Goal: Task Accomplishment & Management: Use online tool/utility

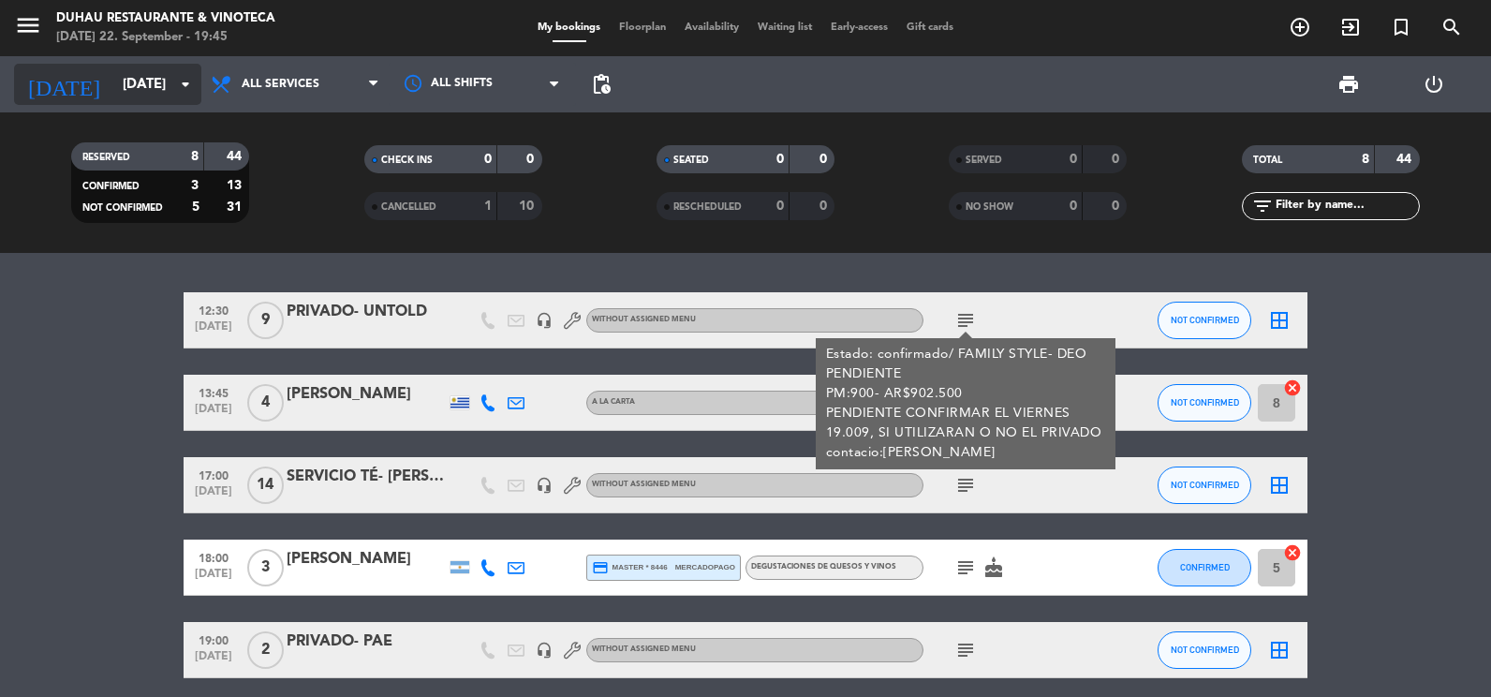
click at [130, 76] on input "[DATE]" at bounding box center [203, 84] width 180 height 35
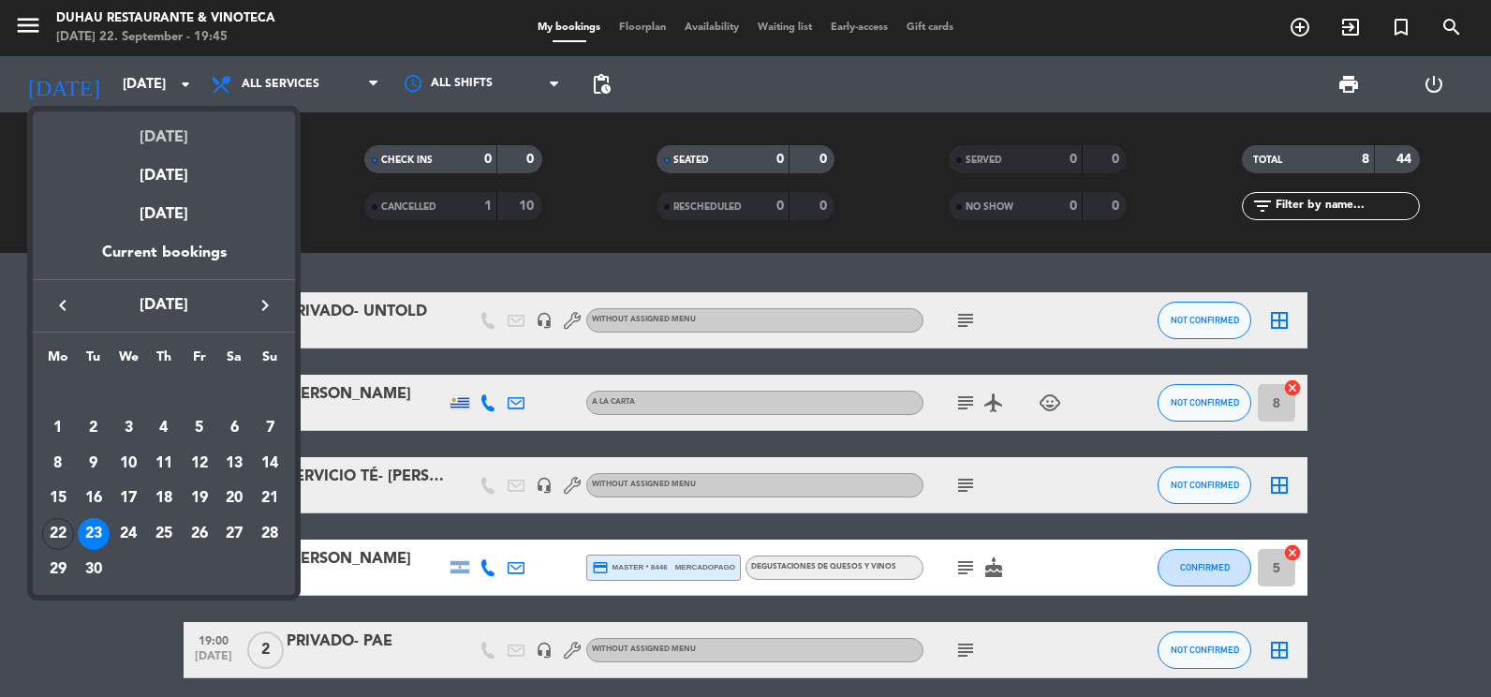
click at [169, 124] on div "[DATE]" at bounding box center [164, 130] width 262 height 38
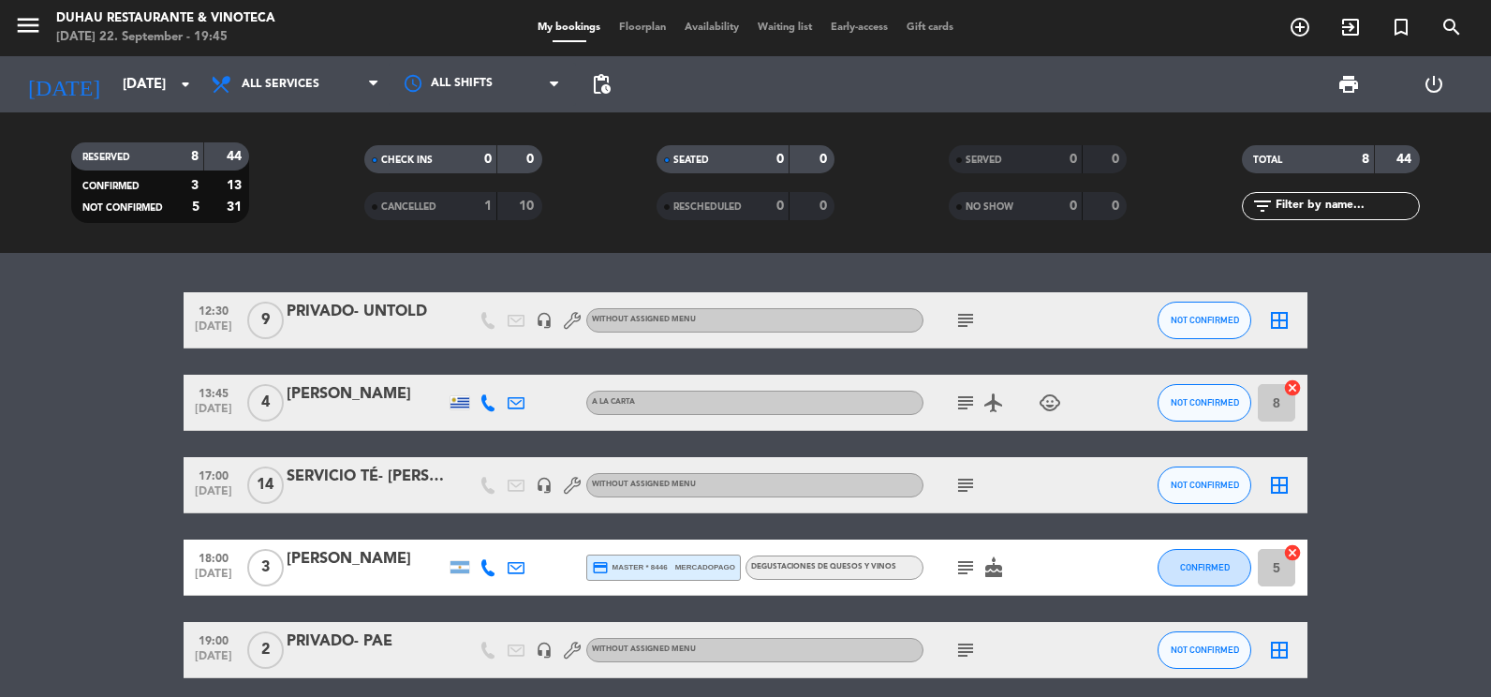
type input "[DATE]"
click at [316, 86] on span "All services" at bounding box center [281, 84] width 78 height 13
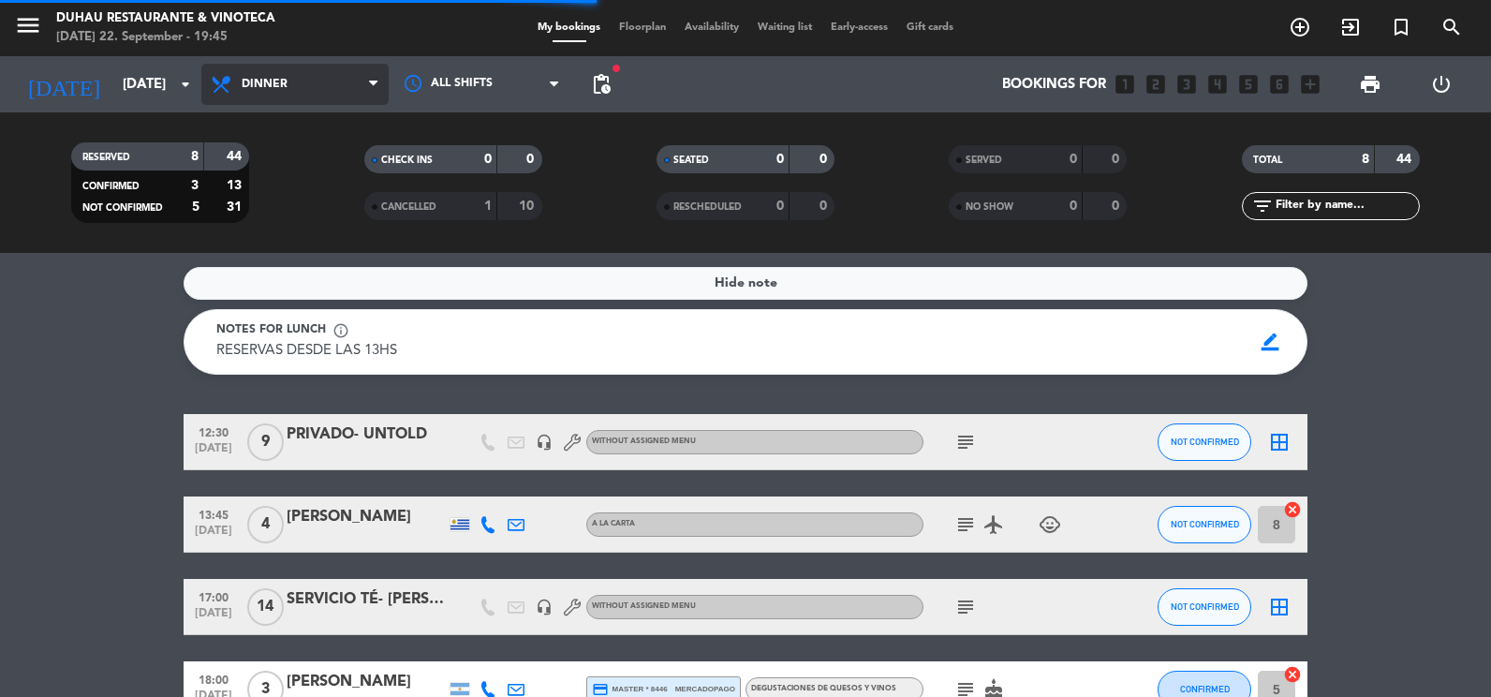
click at [325, 278] on ng-component "menu Duhau Restaurante & Vinoteca [DATE] 22. September - 19:45 My bookings Floo…" at bounding box center [745, 348] width 1491 height 697
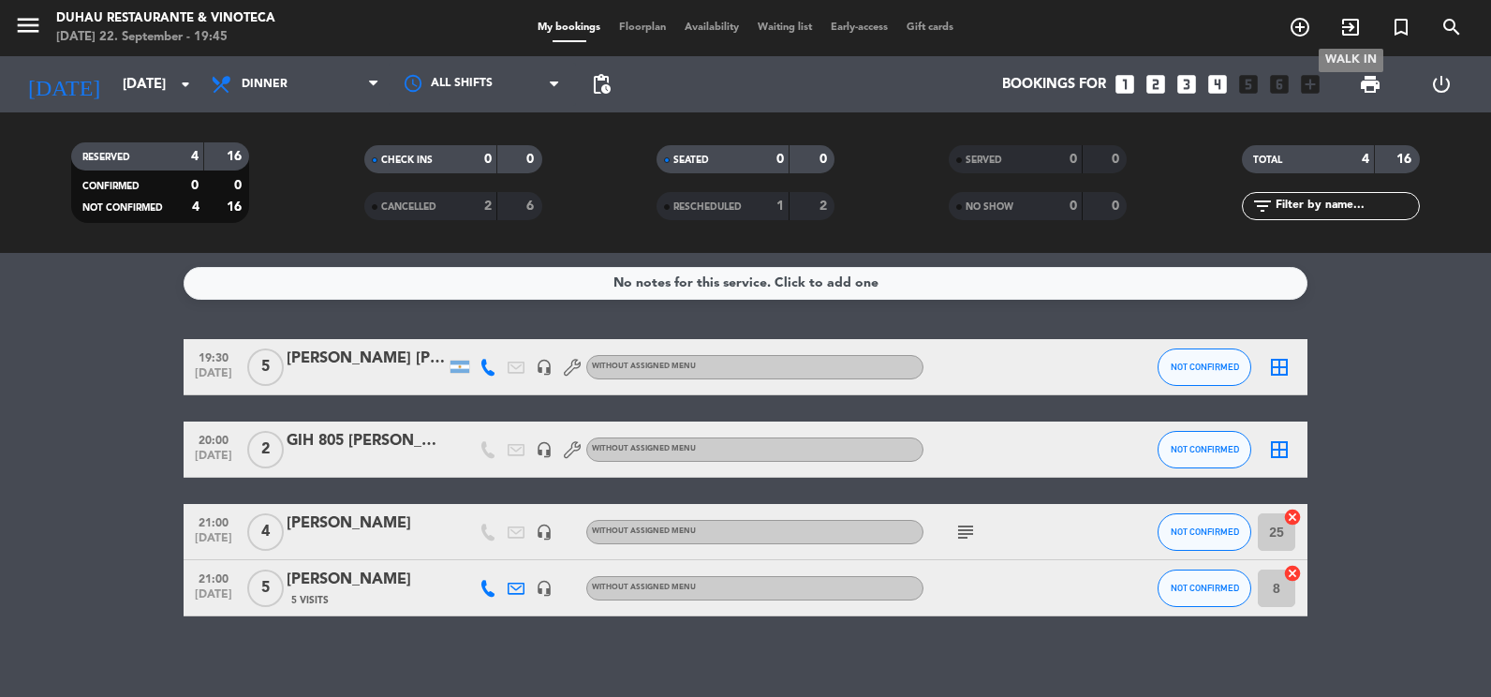
click at [1353, 37] on icon "exit_to_app" at bounding box center [1350, 27] width 22 height 22
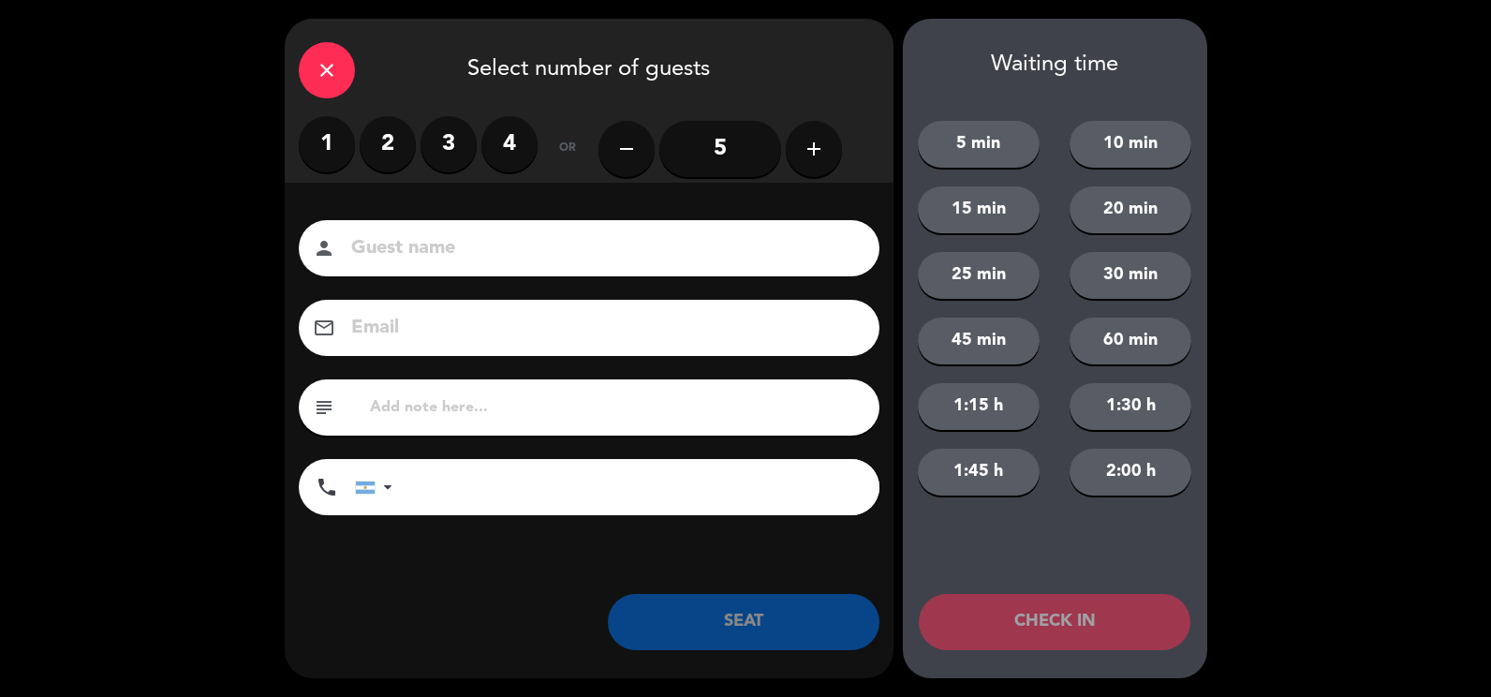
drag, startPoint x: 316, startPoint y: 145, endPoint x: 362, endPoint y: 170, distance: 53.2
click at [316, 146] on label "1" at bounding box center [327, 144] width 56 height 56
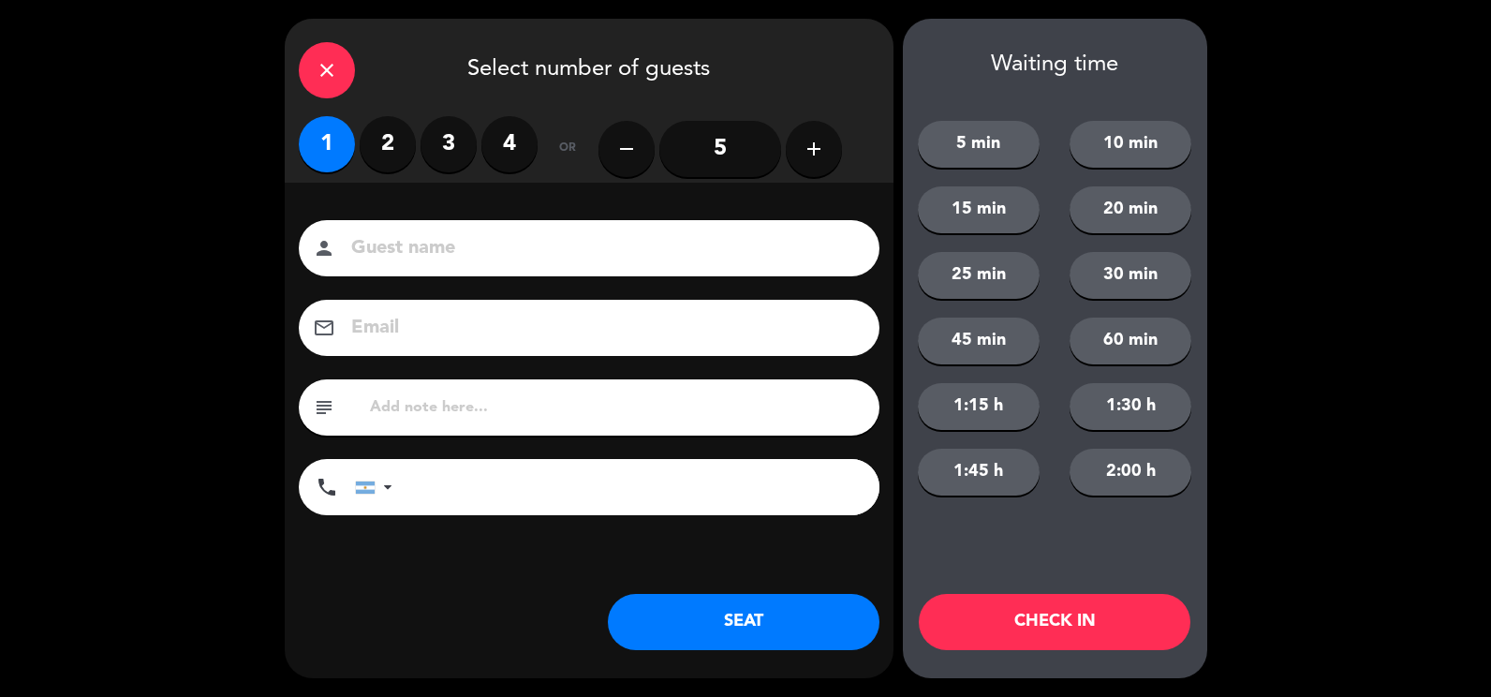
click at [461, 246] on input at bounding box center [602, 248] width 506 height 33
type input "GIH 912"
click at [783, 618] on button "SEAT" at bounding box center [744, 622] width 272 height 56
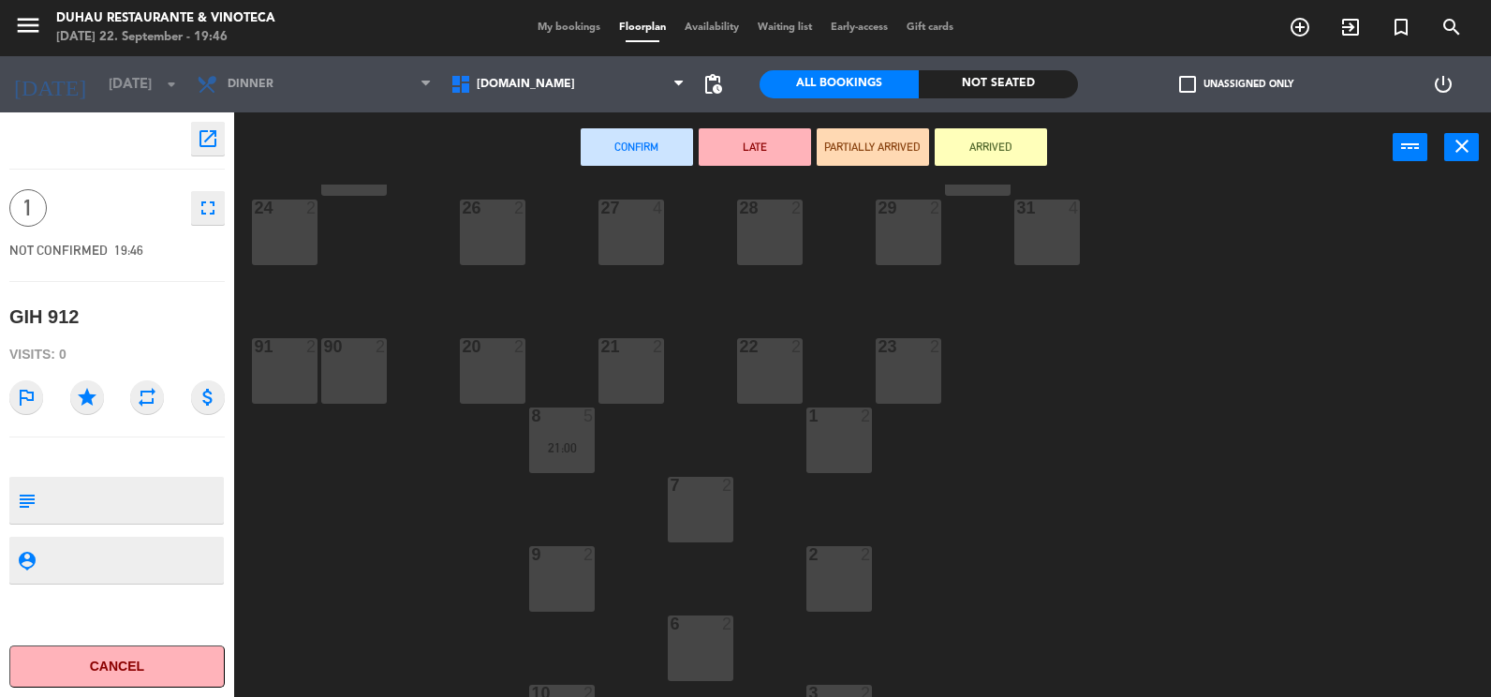
scroll to position [187, 0]
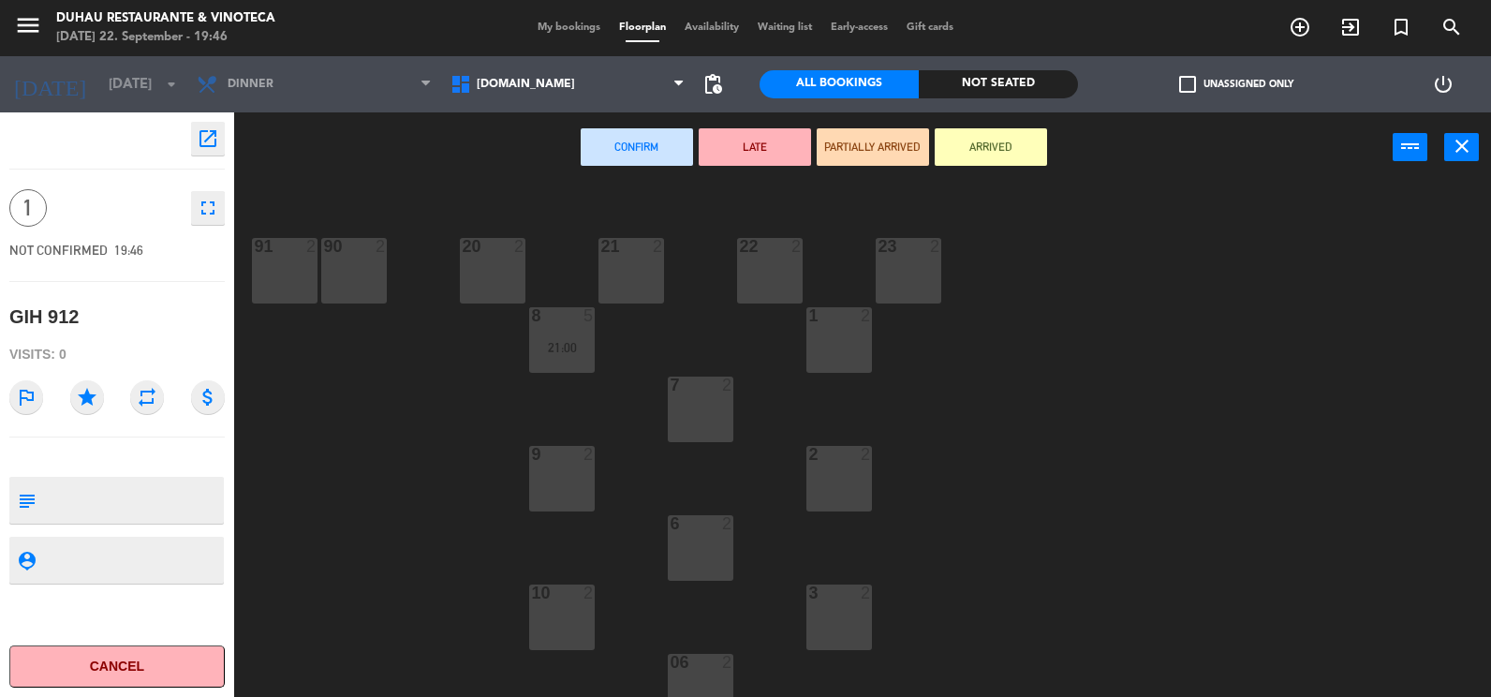
click at [580, 614] on div "10 2" at bounding box center [562, 617] width 66 height 66
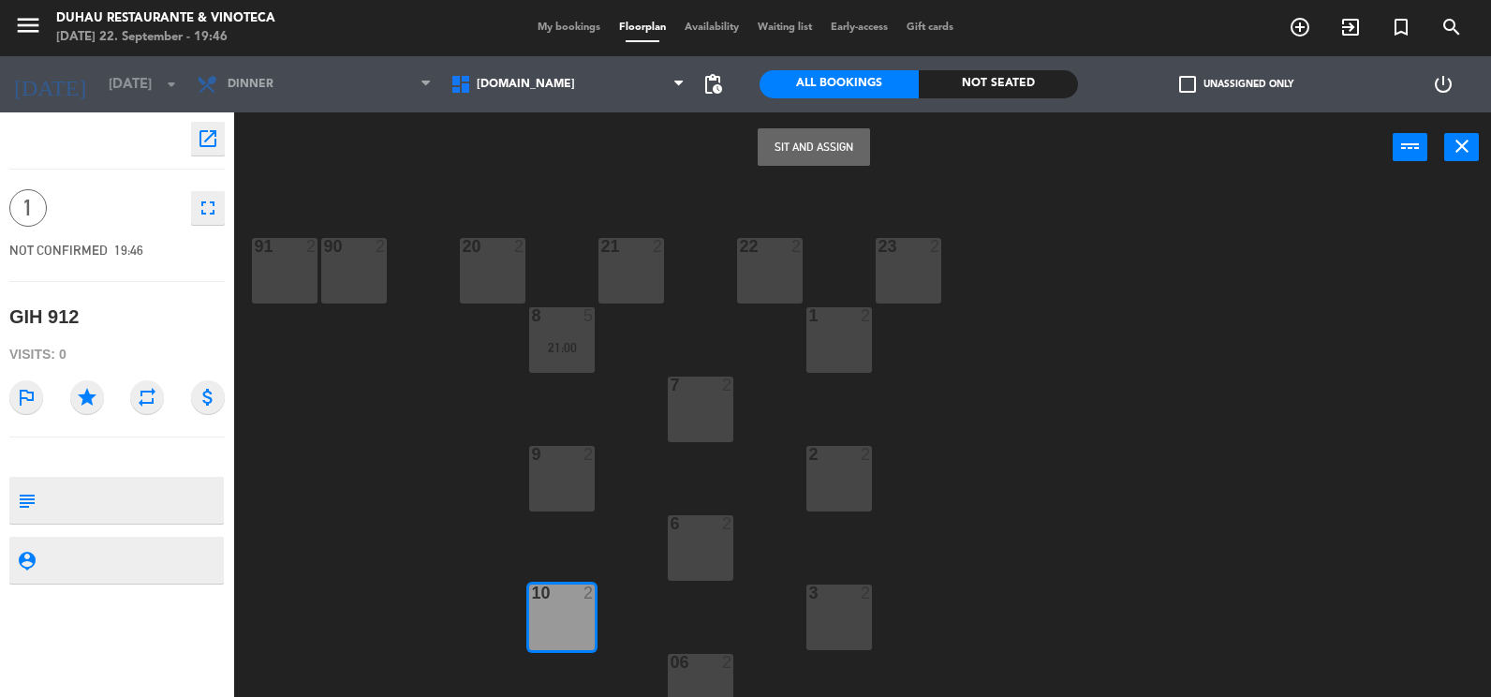
click at [815, 142] on button "Sit and Assign" at bounding box center [813, 146] width 112 height 37
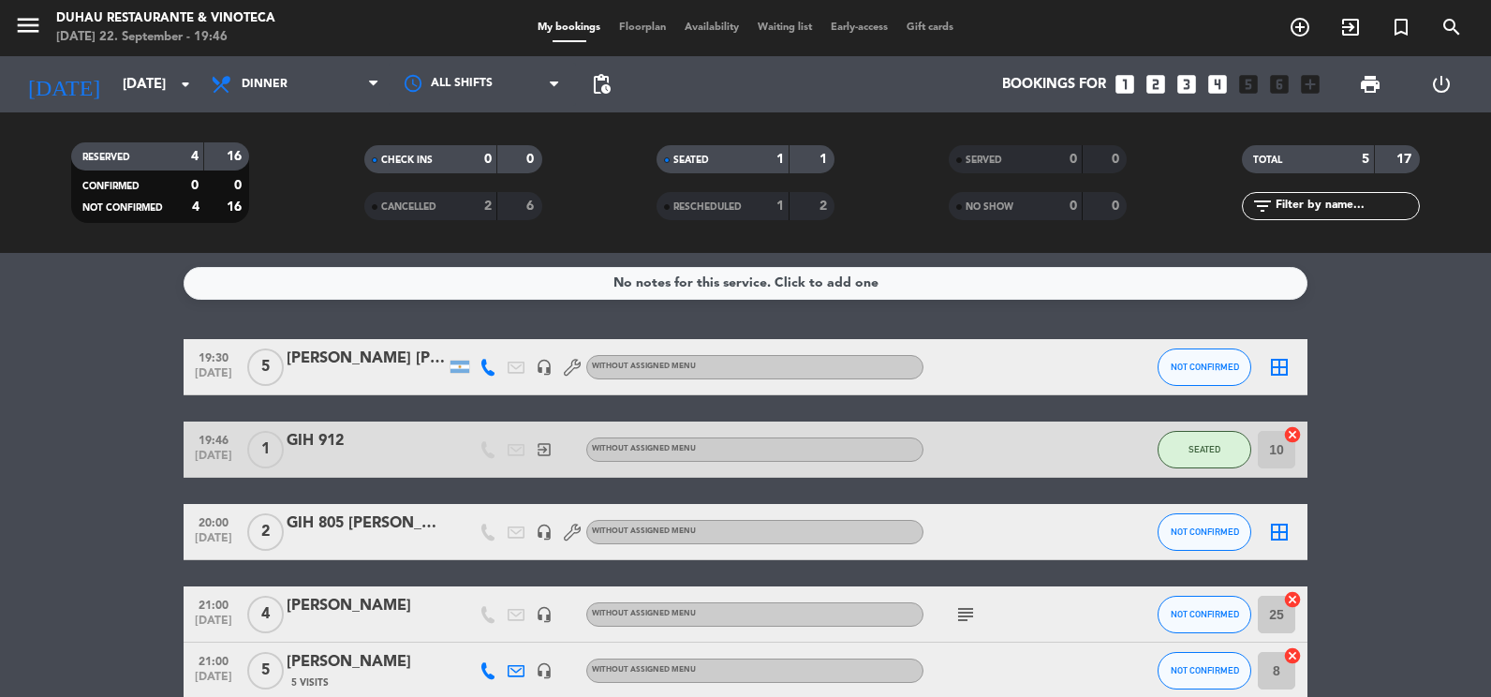
scroll to position [96, 0]
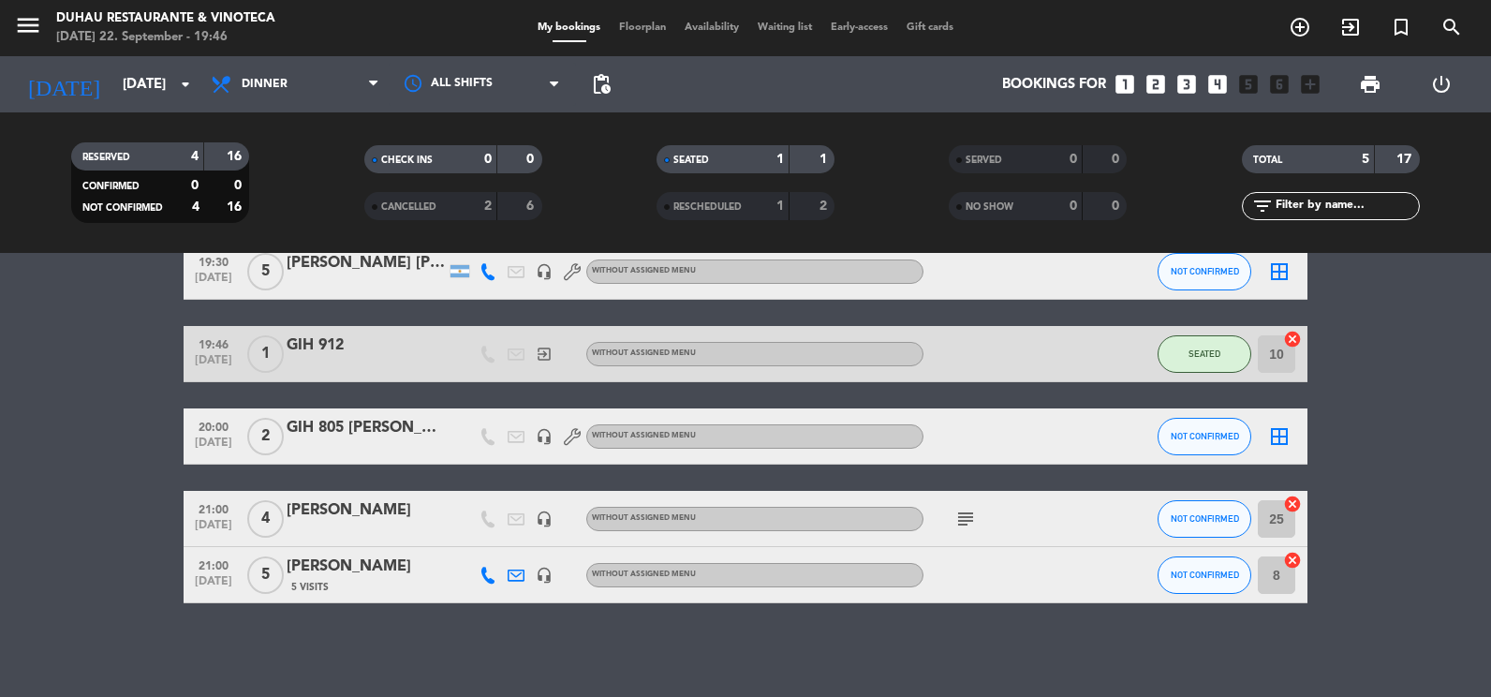
click at [1290, 503] on icon "cancel" at bounding box center [1292, 503] width 19 height 19
click at [1292, 562] on icon "cancel" at bounding box center [1292, 560] width 19 height 19
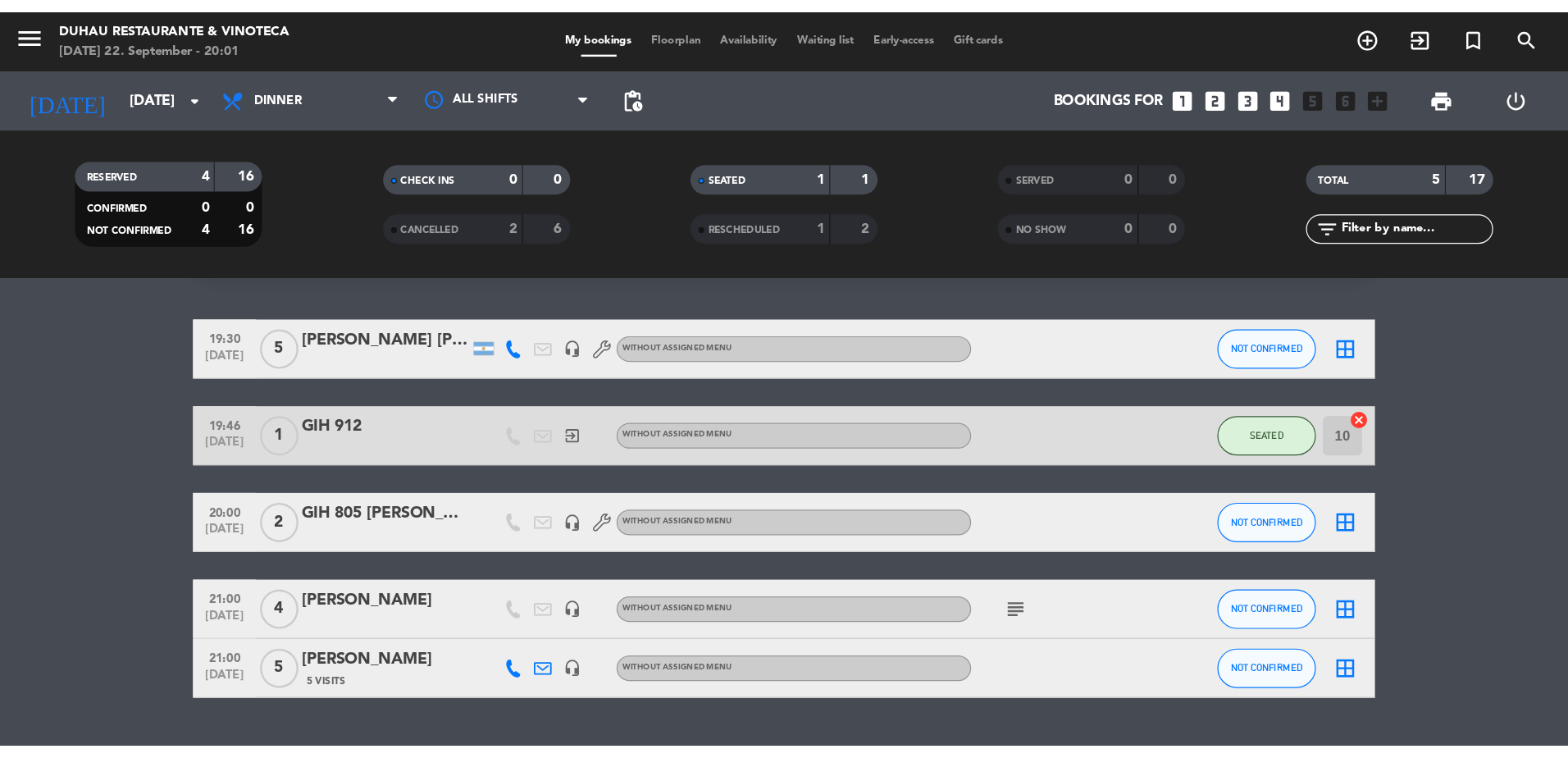
scroll to position [2, 0]
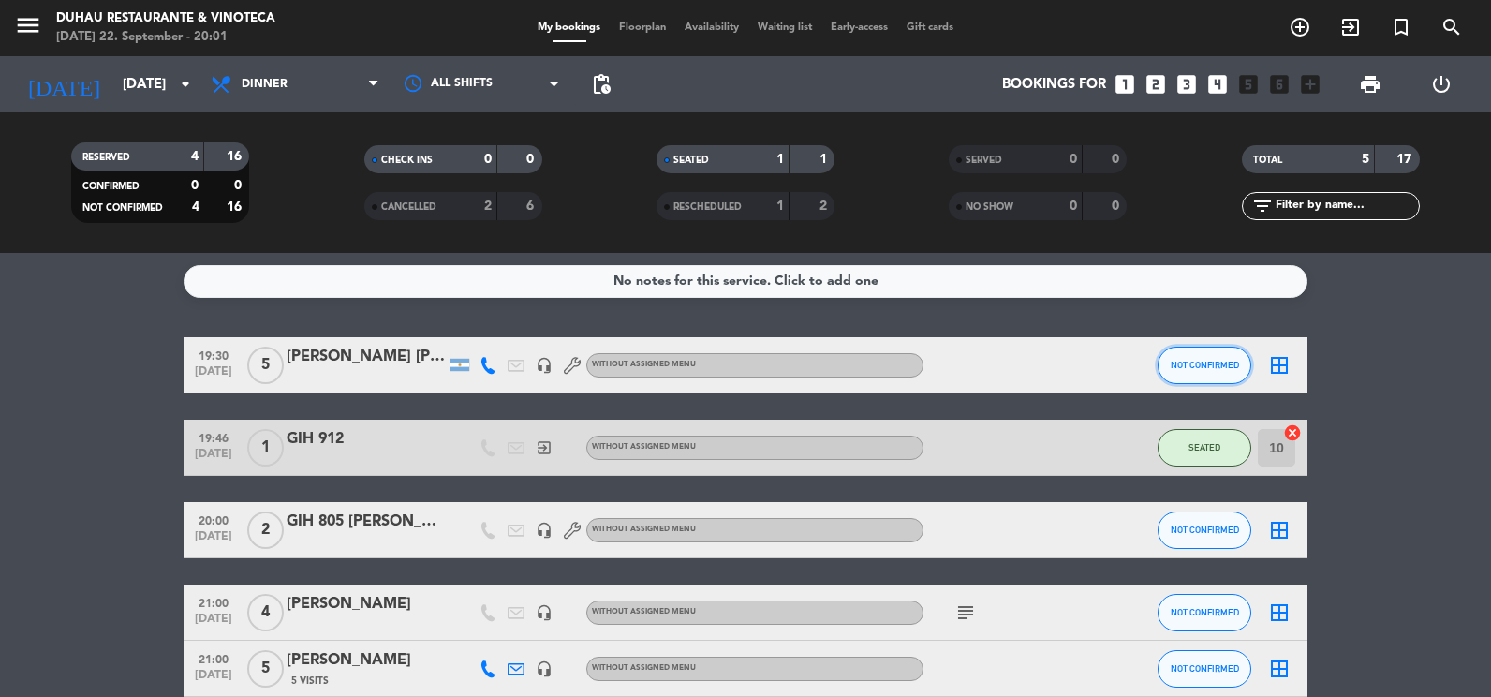
click at [1211, 369] on span "NOT CONFIRMED" at bounding box center [1204, 365] width 68 height 10
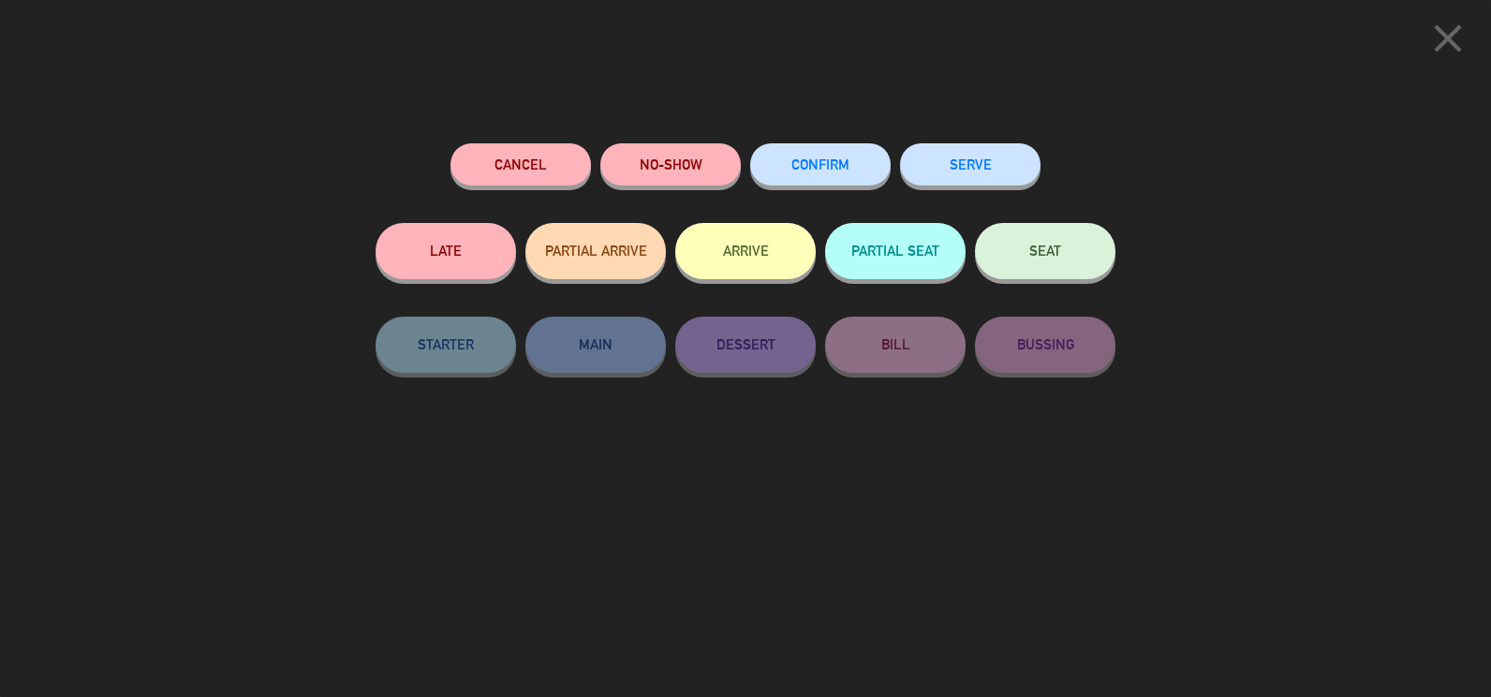
click at [698, 176] on button "NO-SHOW" at bounding box center [670, 164] width 140 height 42
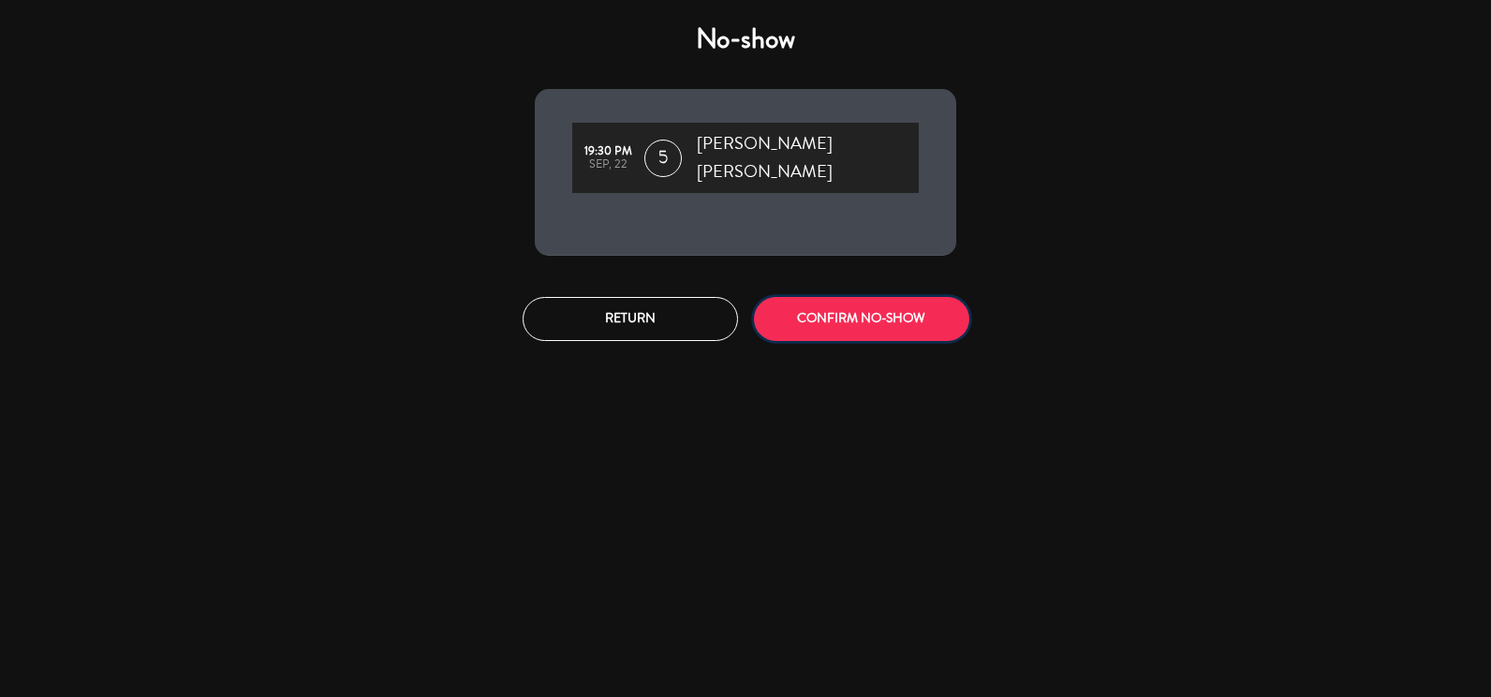
click at [917, 301] on button "CONFIRM NO-SHOW" at bounding box center [861, 319] width 215 height 44
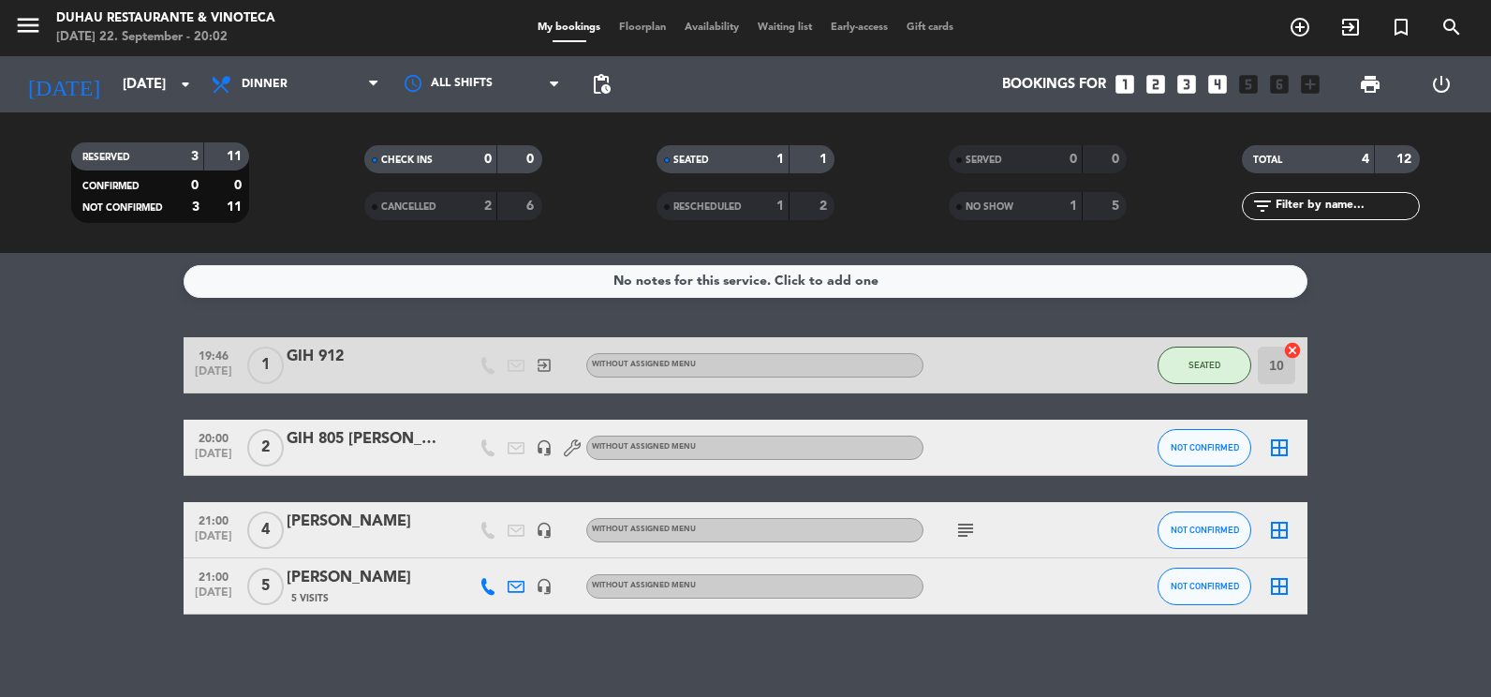
scroll to position [0, 0]
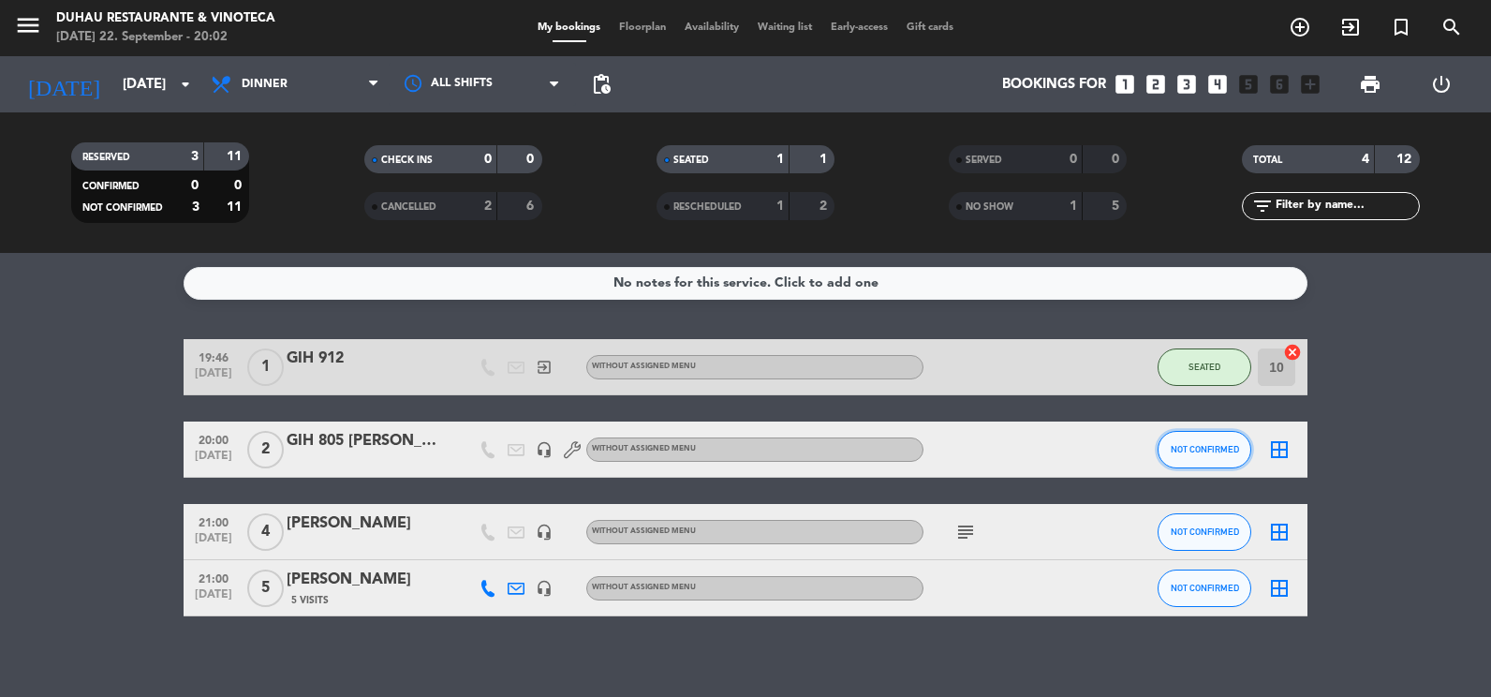
click at [1239, 453] on button "NOT CONFIRMED" at bounding box center [1204, 449] width 94 height 37
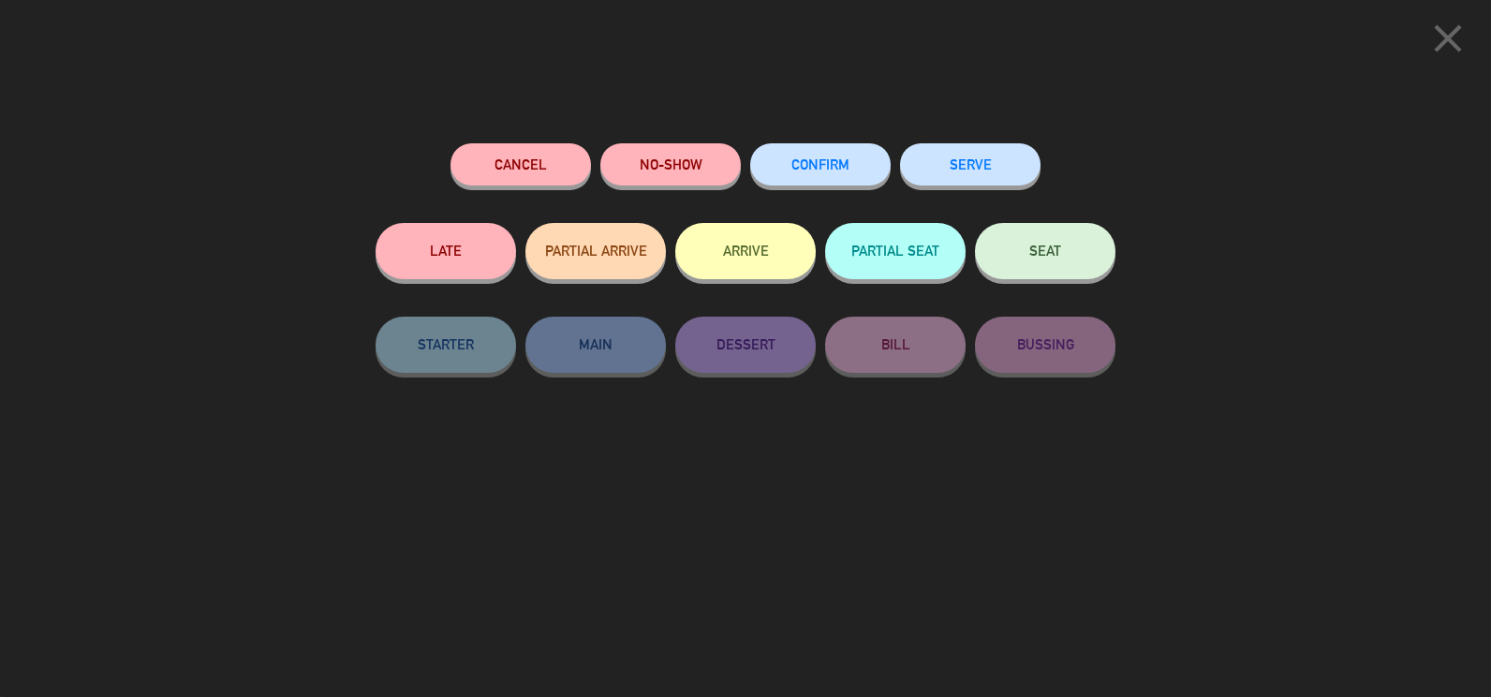
click at [1064, 257] on button "SEAT" at bounding box center [1045, 251] width 140 height 56
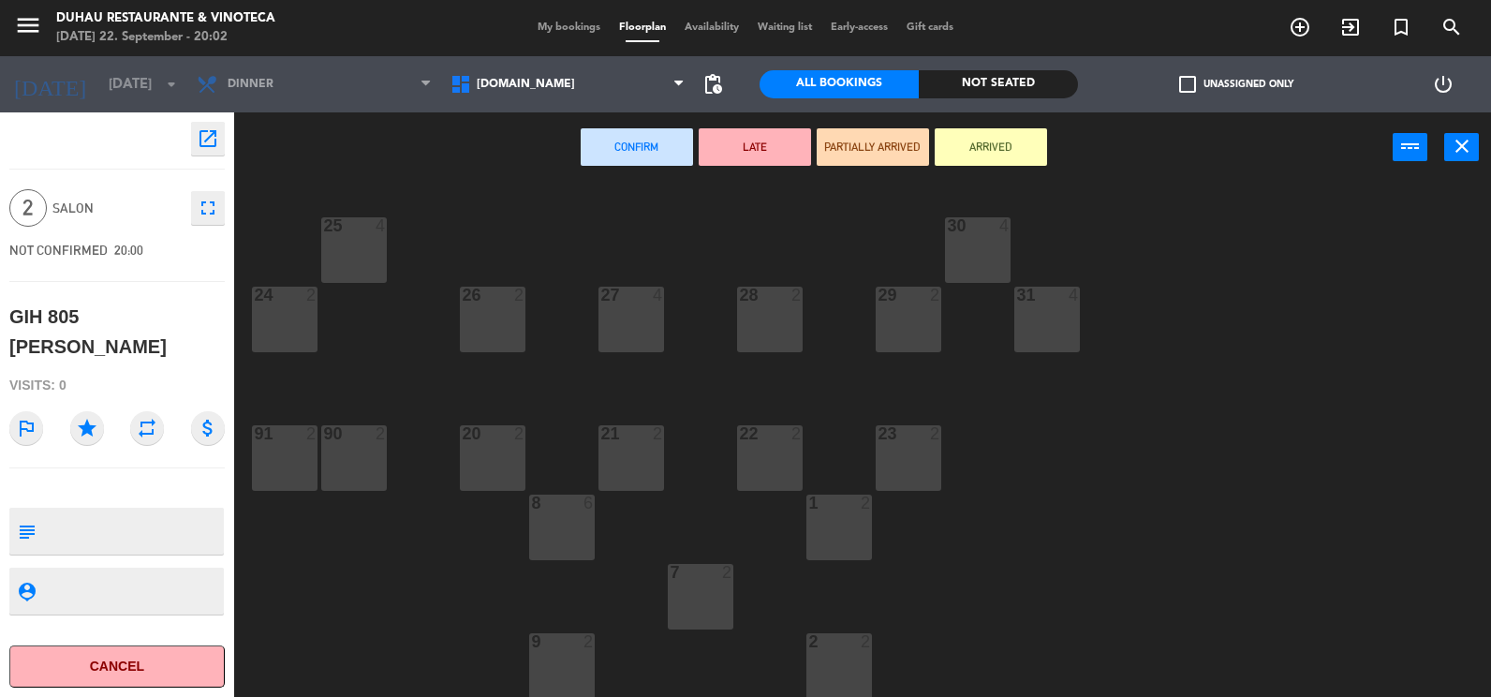
click at [846, 644] on div at bounding box center [839, 641] width 31 height 17
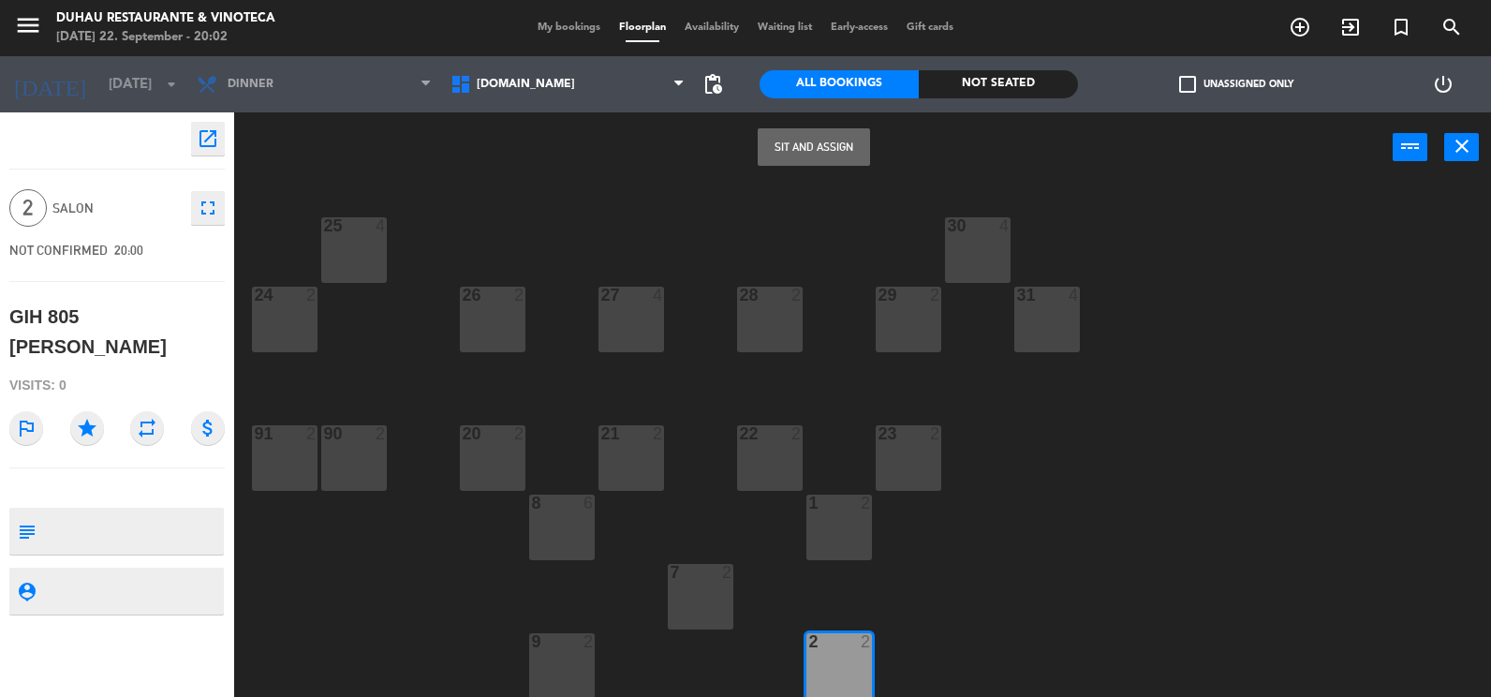
click at [807, 146] on button "Sit and Assign" at bounding box center [813, 146] width 112 height 37
